Goal: Task Accomplishment & Management: Manage account settings

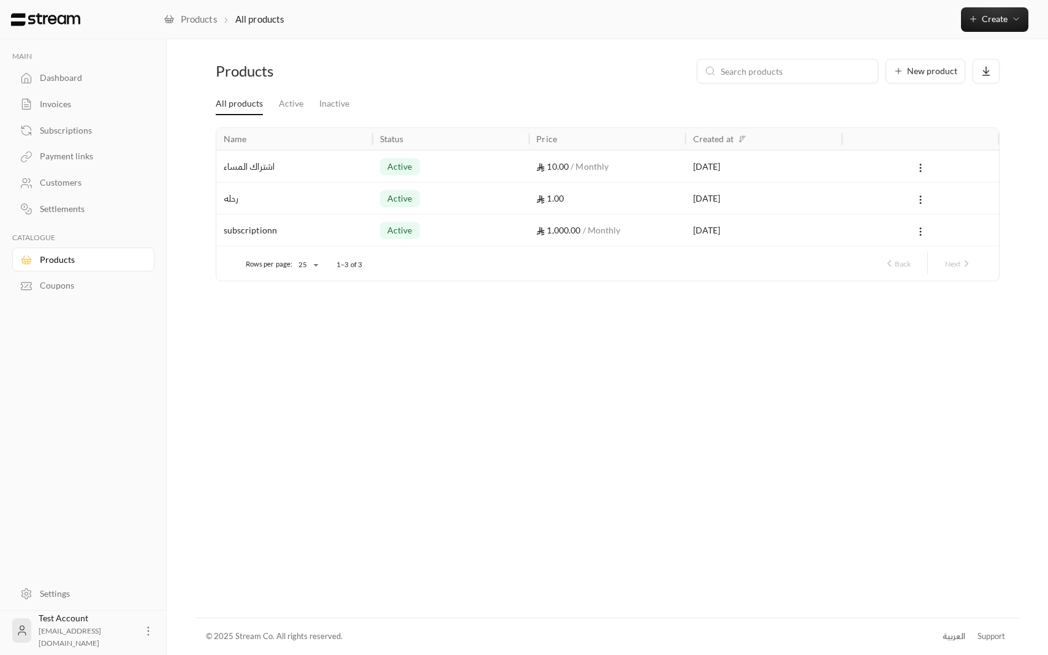
click at [385, 176] on div "active" at bounding box center [451, 166] width 142 height 31
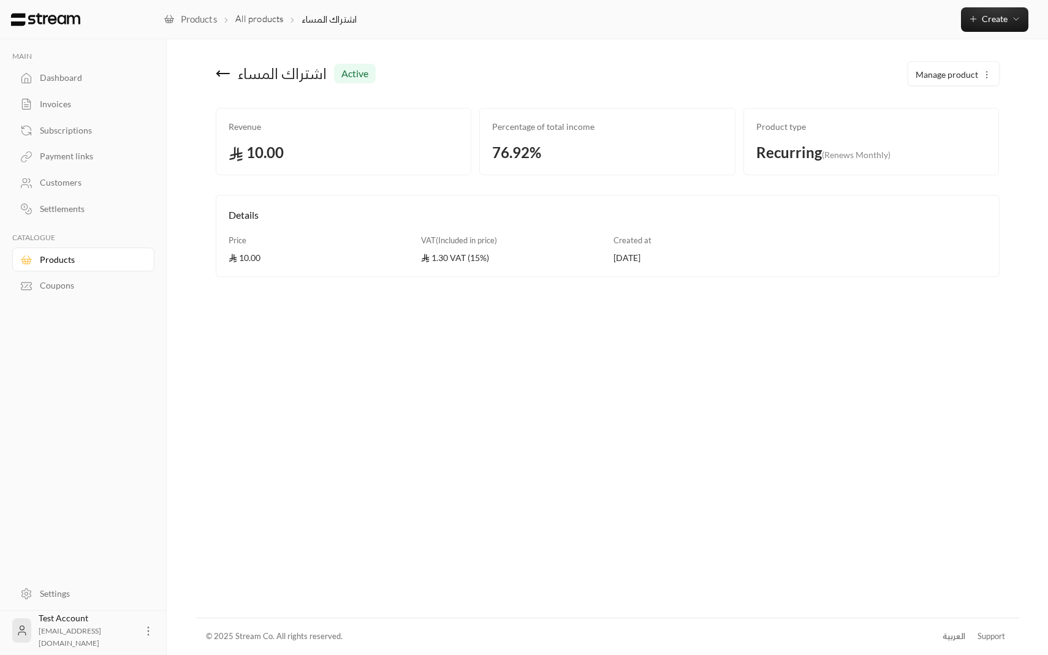
click at [65, 75] on div "Dashboard" at bounding box center [89, 78] width 99 height 12
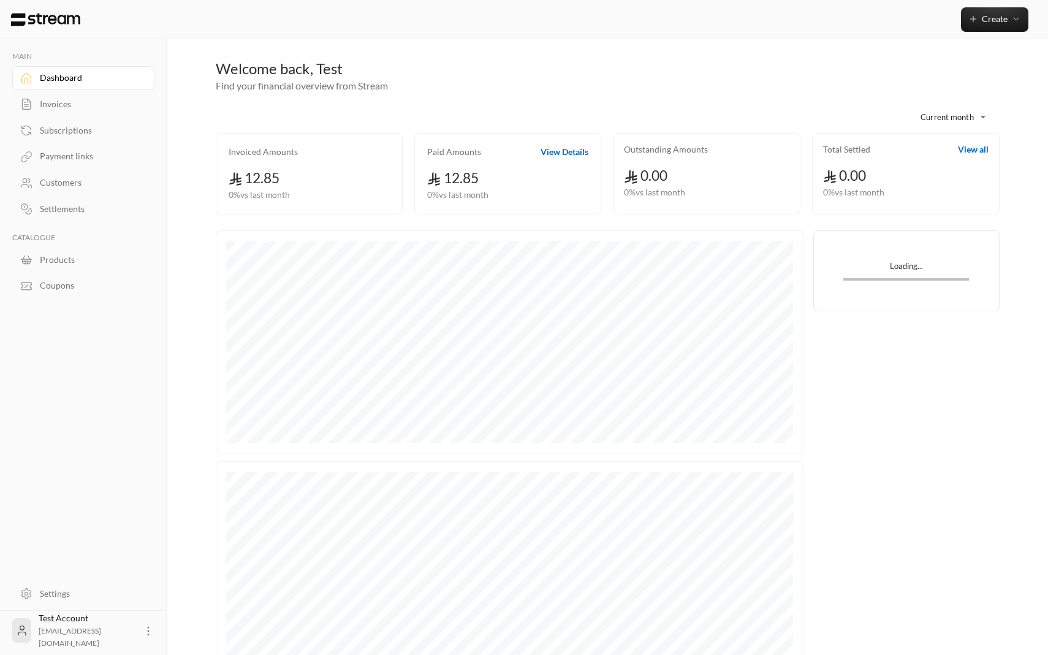
click at [72, 595] on div "Settings" at bounding box center [89, 594] width 99 height 12
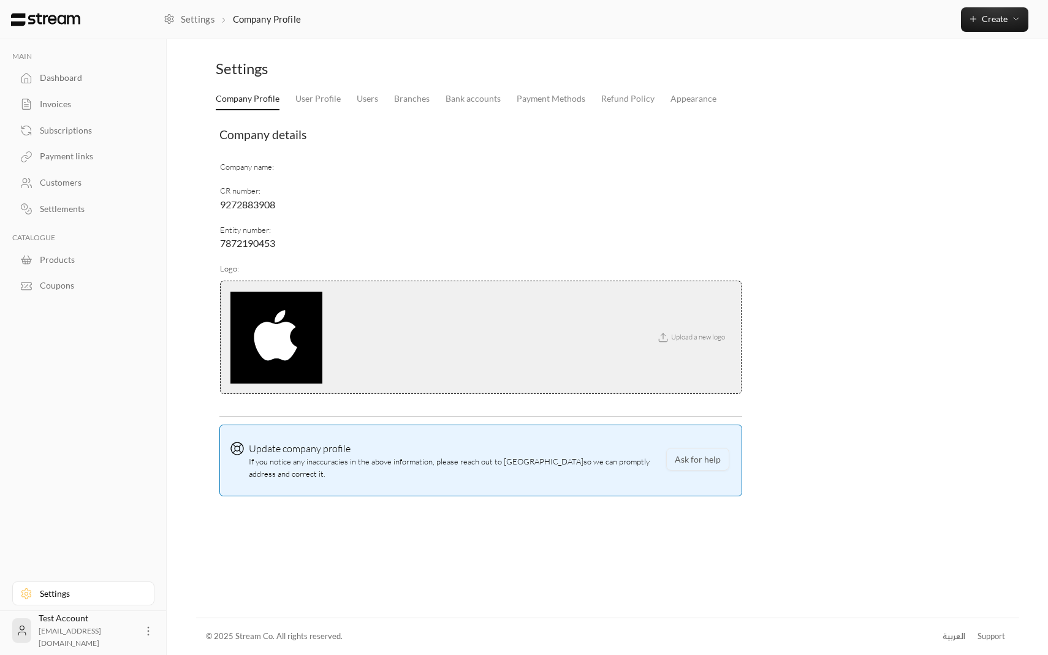
click at [583, 96] on li "Payment Methods" at bounding box center [551, 99] width 85 height 22
click at [566, 101] on link "Payment Methods" at bounding box center [551, 99] width 69 height 22
